Goal: Task Accomplishment & Management: Use online tool/utility

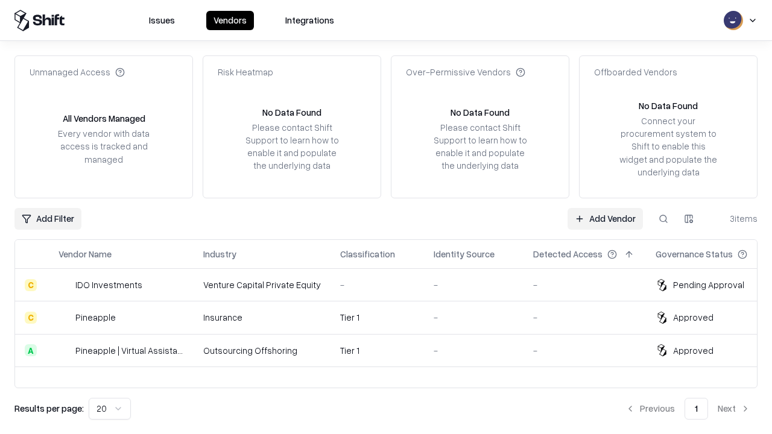
click at [605, 218] on link "Add Vendor" at bounding box center [604, 219] width 75 height 22
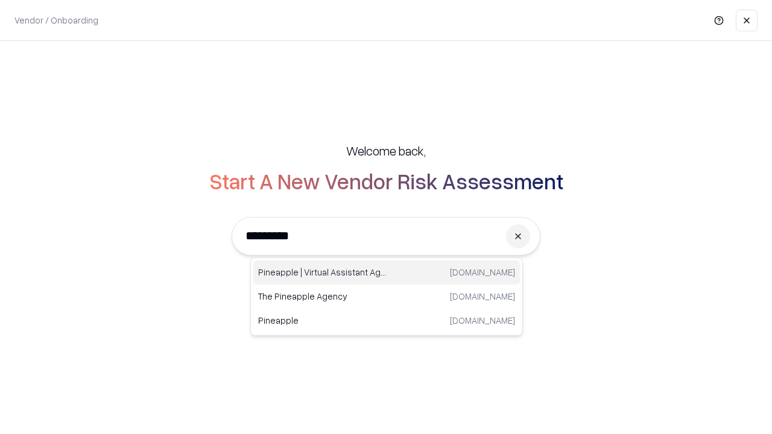
click at [386, 272] on div "Pineapple | Virtual Assistant Agency [DOMAIN_NAME]" at bounding box center [386, 272] width 266 height 24
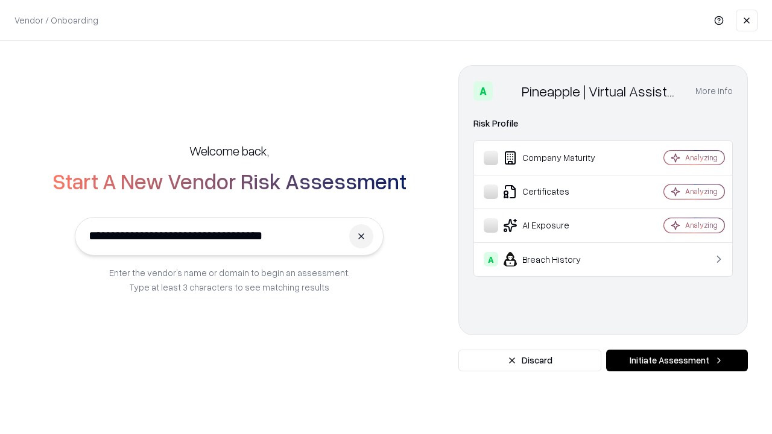
type input "**********"
click at [676, 361] on button "Initiate Assessment" at bounding box center [677, 361] width 142 height 22
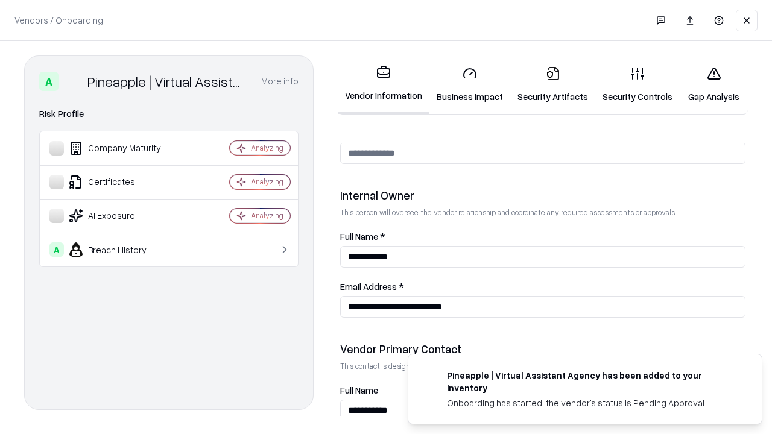
scroll to position [625, 0]
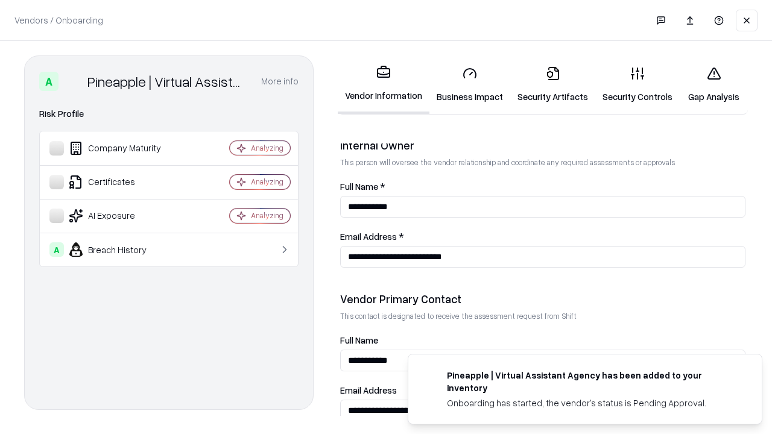
click at [470, 84] on link "Business Impact" at bounding box center [469, 85] width 81 height 56
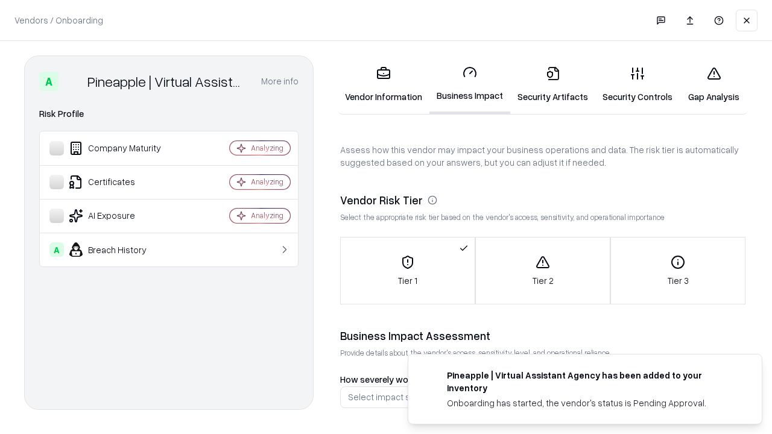
click at [713, 84] on link "Gap Analysis" at bounding box center [713, 85] width 68 height 56
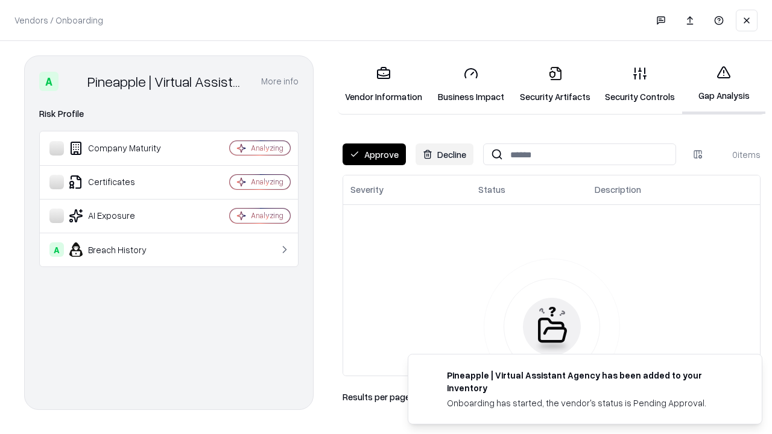
click at [374, 154] on button "Approve" at bounding box center [373, 154] width 63 height 22
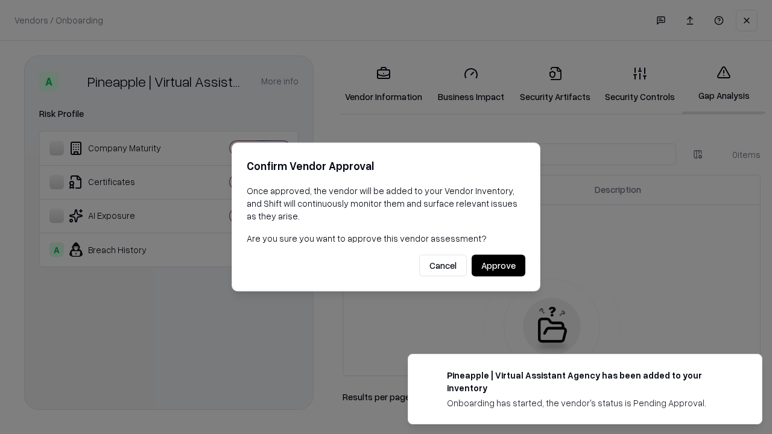
click at [498, 265] on button "Approve" at bounding box center [498, 266] width 54 height 22
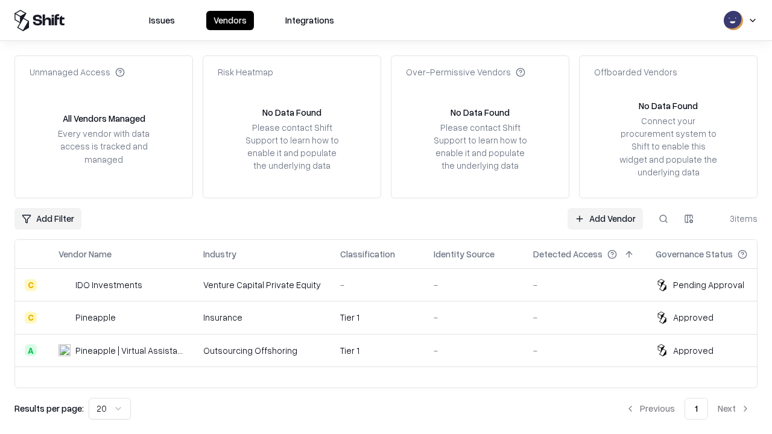
type input "**********"
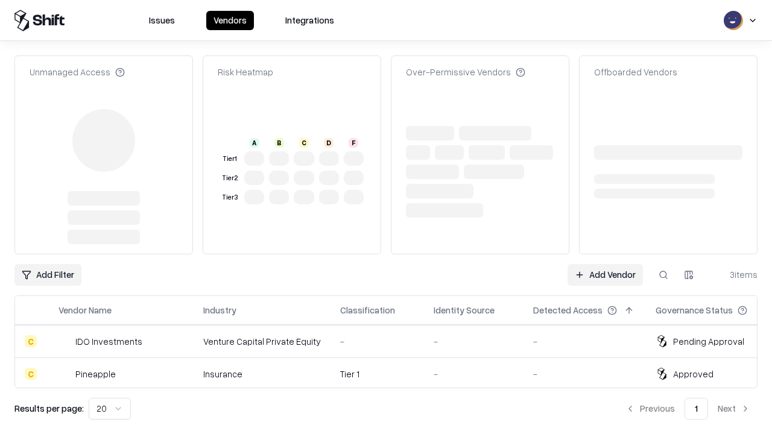
click at [605, 264] on link "Add Vendor" at bounding box center [604, 275] width 75 height 22
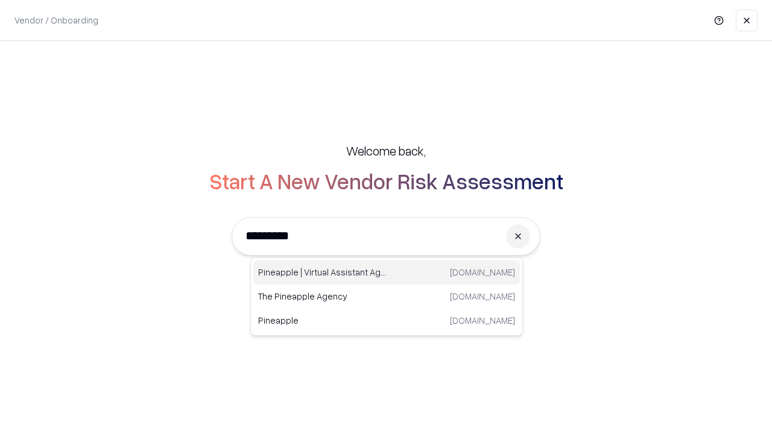
click at [386, 272] on div "Pineapple | Virtual Assistant Agency [DOMAIN_NAME]" at bounding box center [386, 272] width 266 height 24
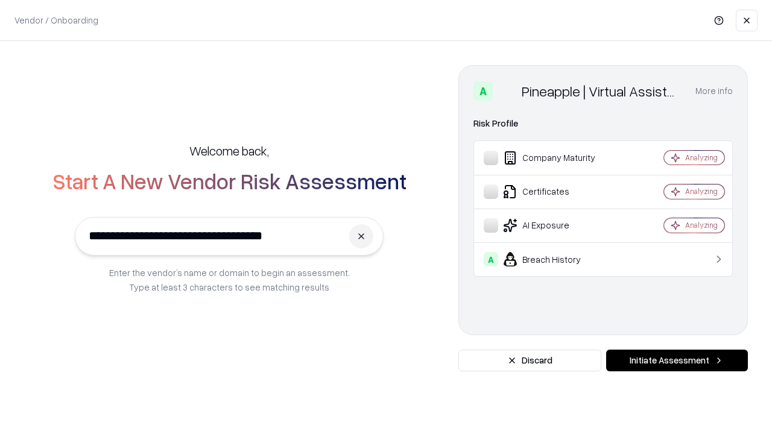
type input "**********"
click at [676, 361] on button "Initiate Assessment" at bounding box center [677, 361] width 142 height 22
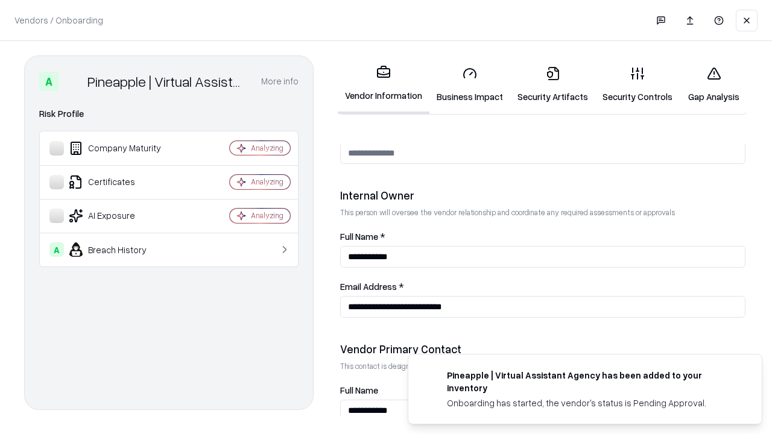
scroll to position [625, 0]
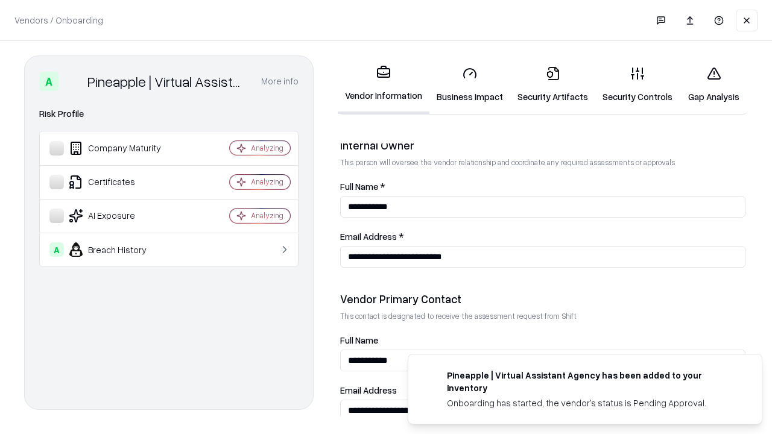
click at [713, 84] on link "Gap Analysis" at bounding box center [713, 85] width 68 height 56
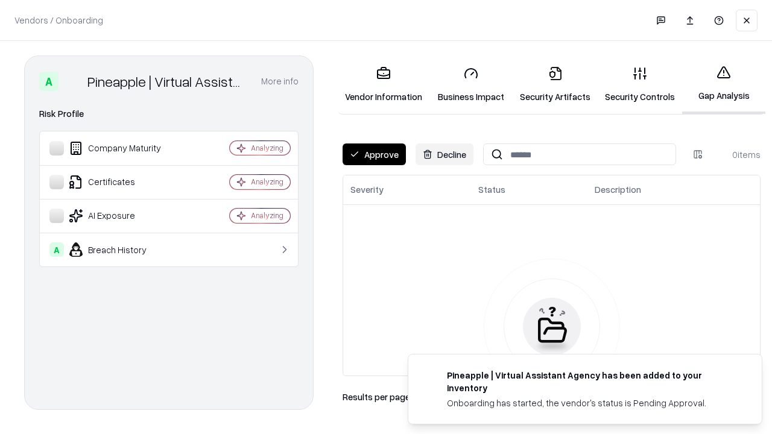
click at [374, 154] on button "Approve" at bounding box center [373, 154] width 63 height 22
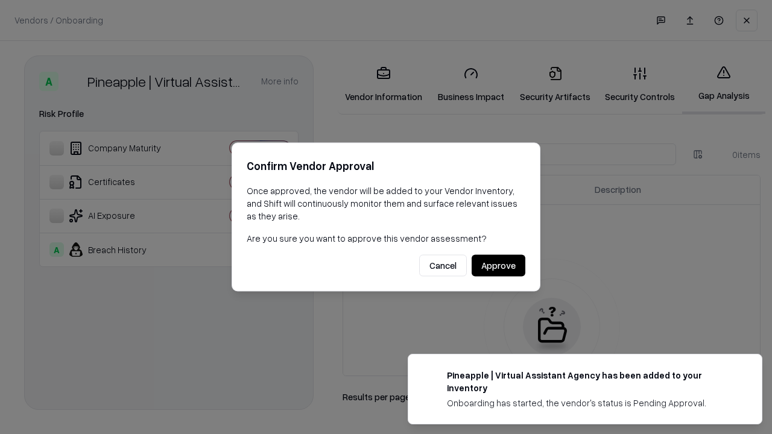
click at [498, 265] on button "Approve" at bounding box center [498, 266] width 54 height 22
